Goal: Task Accomplishment & Management: Use online tool/utility

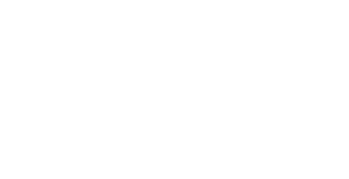
select select "Song"
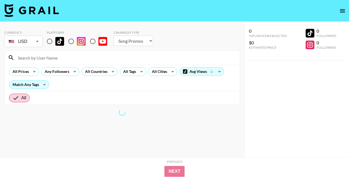
click at [41, 62] on div at bounding box center [122, 58] width 235 height 14
click at [41, 61] on input at bounding box center [125, 57] width 222 height 9
paste input "[EMAIL_ADDRESS][DOMAIN_NAME]"
type input "[EMAIL_ADDRESS][DOMAIN_NAME]"
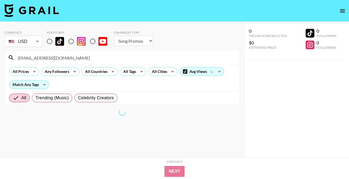
click at [41, 61] on input "[EMAIL_ADDRESS][DOMAIN_NAME]" at bounding box center [125, 57] width 222 height 9
click at [42, 60] on input at bounding box center [125, 57] width 222 height 9
paste input "tristipoopoo"
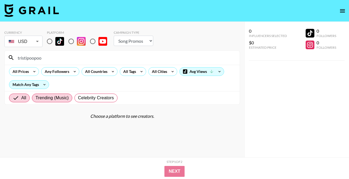
type input "tristipoopoo"
click at [45, 96] on span "Trending (Music)" at bounding box center [51, 98] width 33 height 7
click at [35, 98] on input "Trending (Music)" at bounding box center [35, 98] width 0 height 0
radio input "true"
click at [47, 41] on input "radio" at bounding box center [49, 41] width 11 height 11
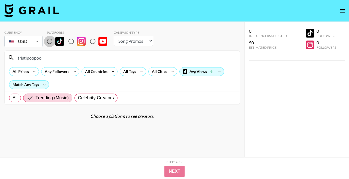
radio input "true"
click at [16, 99] on span "All" at bounding box center [15, 98] width 5 height 7
click at [13, 98] on input "All" at bounding box center [13, 98] width 0 height 0
radio input "true"
